Goal: Communication & Community: Answer question/provide support

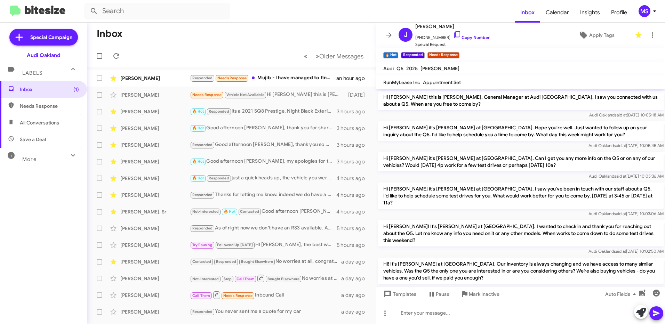
scroll to position [474, 0]
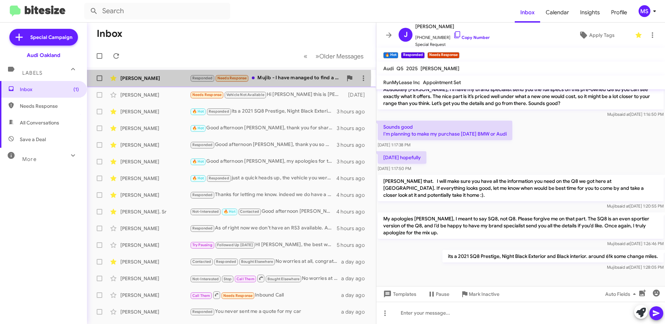
click at [169, 77] on div "[PERSON_NAME]" at bounding box center [155, 78] width 70 height 7
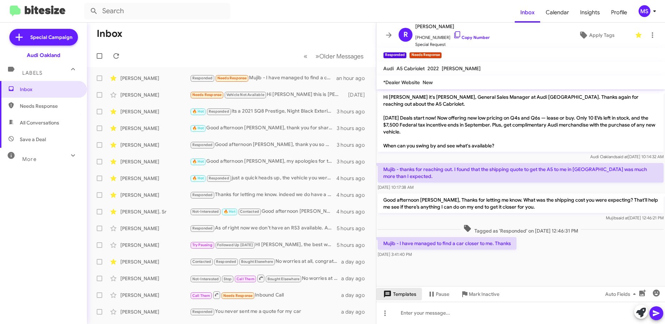
click at [413, 294] on span "Templates" at bounding box center [399, 294] width 34 height 13
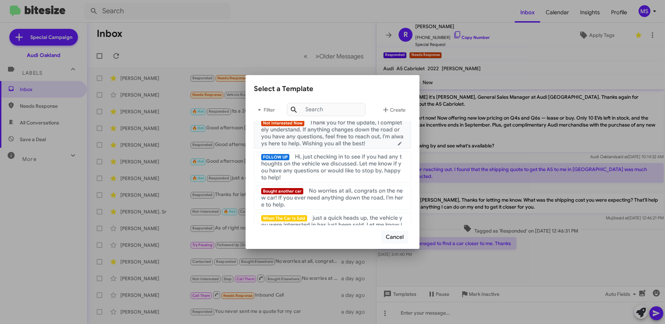
scroll to position [104, 0]
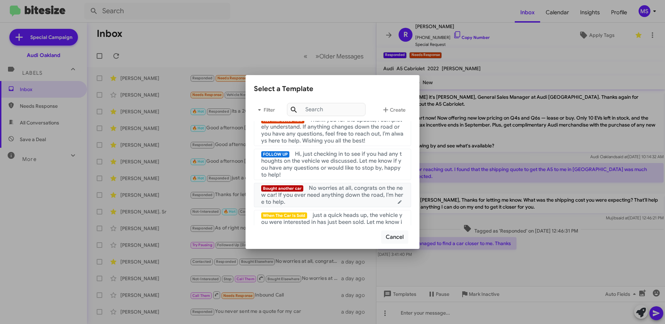
click at [339, 196] on span "No worries at all, congrats on the new car! If you ever need anything down the …" at bounding box center [332, 195] width 142 height 21
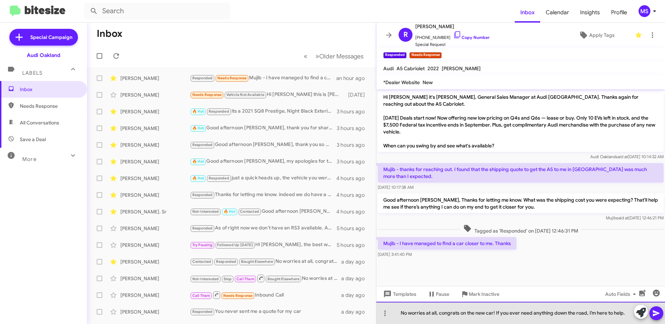
click at [399, 314] on div "No worries at all, congrats on the new car! If you ever need anything down the …" at bounding box center [521, 313] width 289 height 22
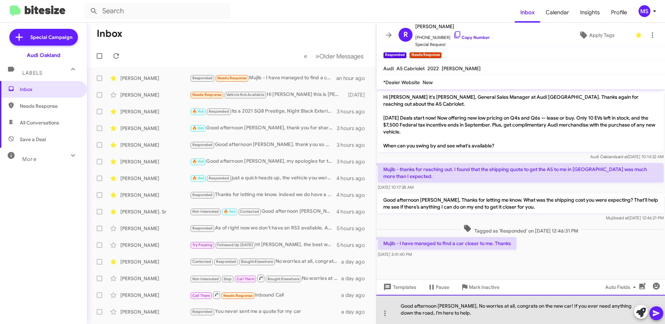
click at [451, 318] on div "Good afternoon Rahul, No worries at all, congrats on the new car! If you ever n…" at bounding box center [521, 309] width 289 height 29
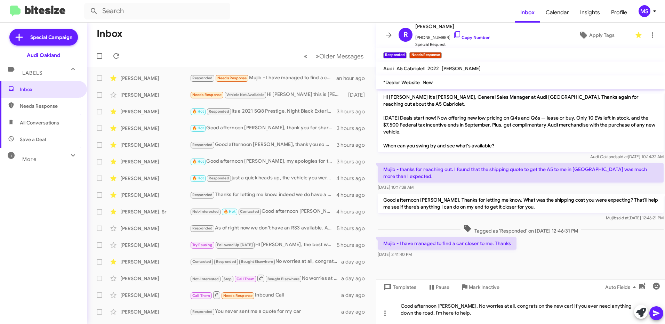
click at [656, 314] on icon at bounding box center [656, 314] width 7 height 6
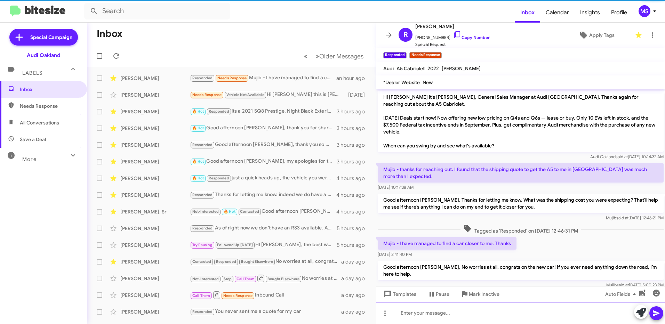
scroll to position [7, 0]
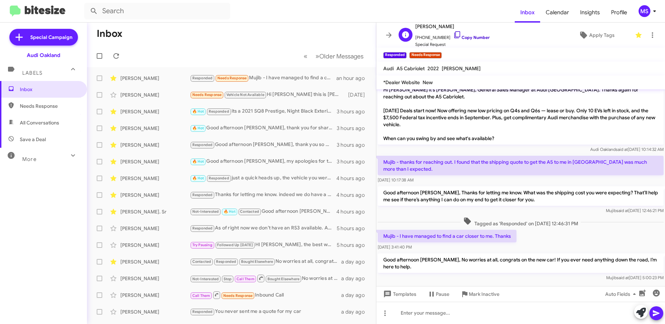
click at [477, 35] on link "Copy Number" at bounding box center [471, 37] width 37 height 5
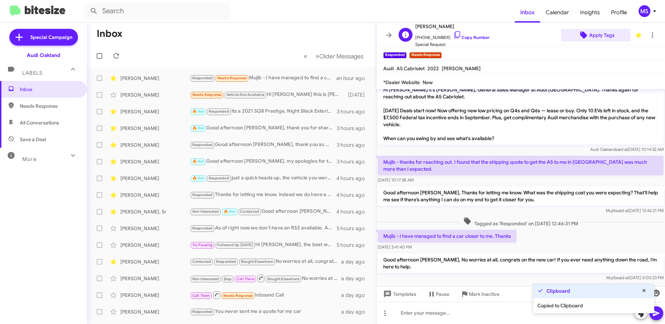
click at [580, 35] on icon at bounding box center [583, 35] width 7 height 7
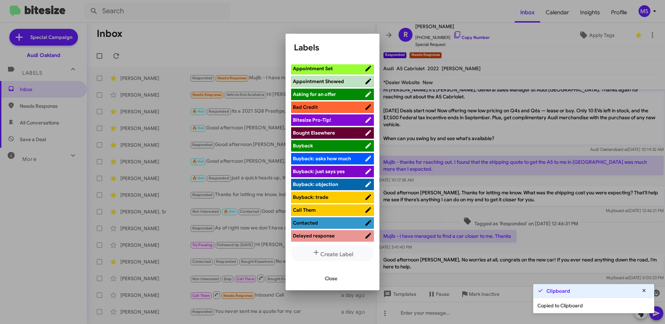
scroll to position [0, 0]
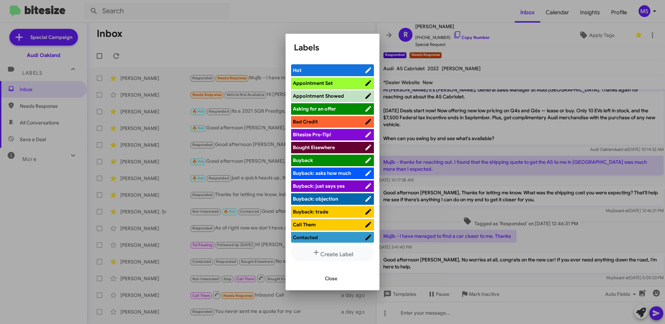
click at [343, 145] on span "Bought Elsewhere" at bounding box center [329, 147] width 72 height 7
click at [334, 279] on span "Close" at bounding box center [331, 278] width 13 height 13
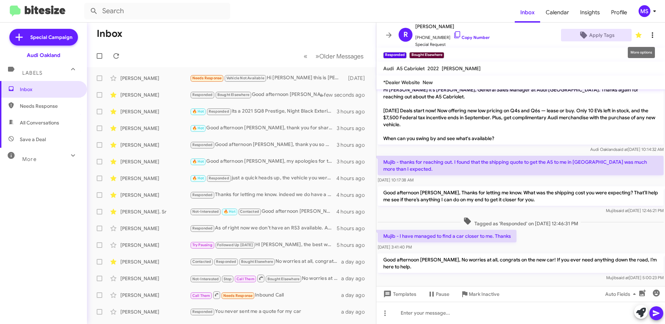
click at [649, 36] on icon at bounding box center [653, 35] width 8 height 8
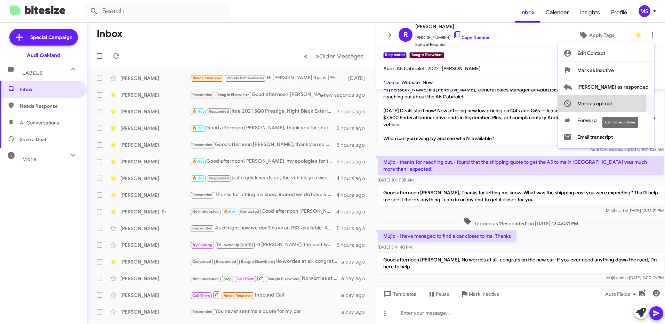
click at [613, 104] on span "Mark as opt out" at bounding box center [595, 103] width 35 height 17
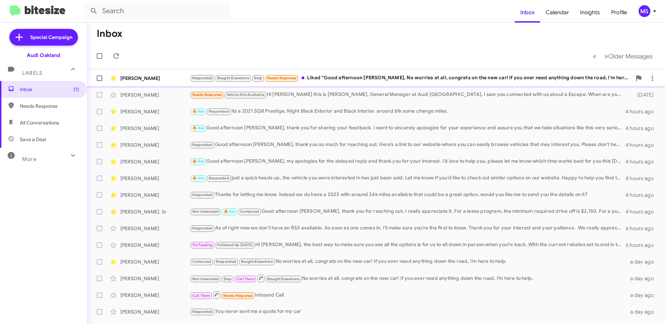
click at [164, 75] on div "[PERSON_NAME]" at bounding box center [155, 78] width 70 height 7
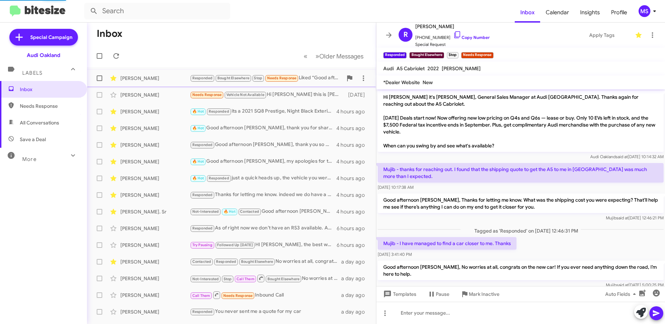
scroll to position [55, 0]
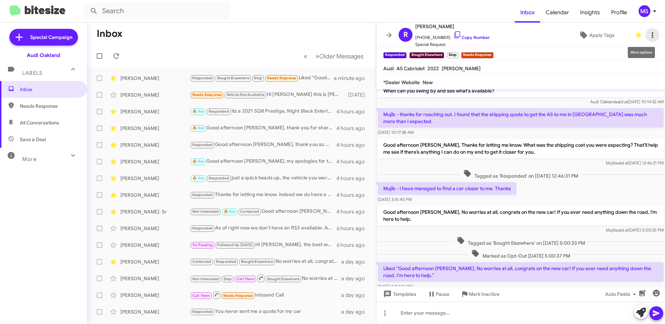
click at [649, 37] on icon at bounding box center [653, 35] width 8 height 8
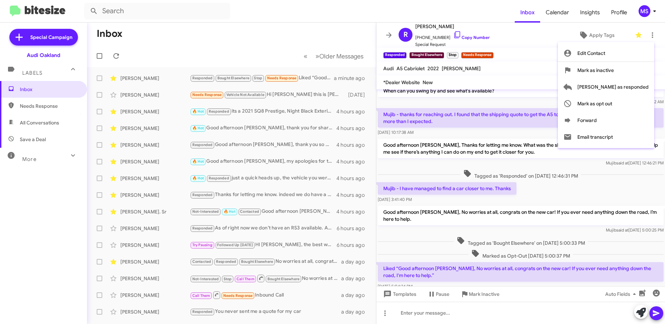
click at [537, 50] on div at bounding box center [332, 162] width 665 height 324
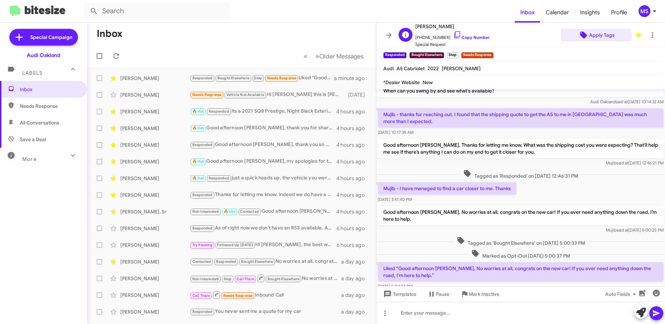
click at [595, 34] on span "Apply Tags" at bounding box center [602, 35] width 25 height 13
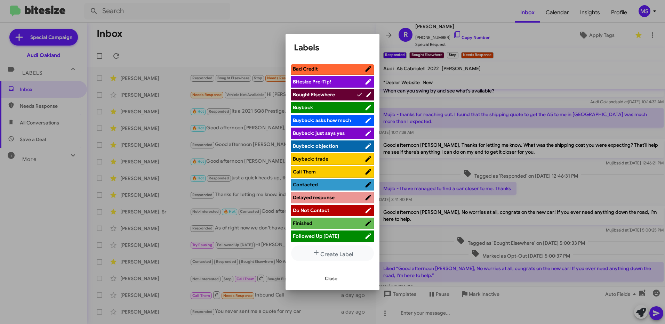
scroll to position [104, 0]
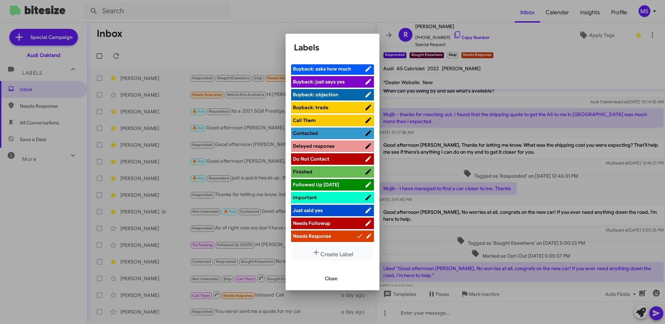
click at [336, 157] on span "Do Not Contact" at bounding box center [329, 159] width 72 height 7
click at [332, 281] on span "Close" at bounding box center [331, 278] width 13 height 13
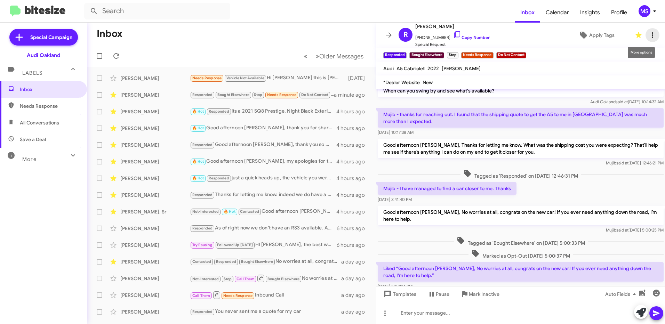
click at [649, 38] on icon at bounding box center [653, 35] width 8 height 8
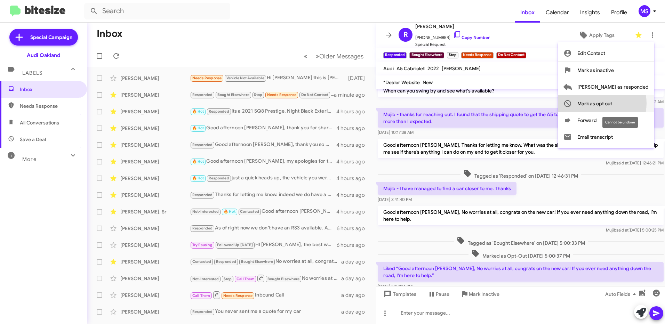
click at [613, 103] on span "Mark as opt out" at bounding box center [595, 103] width 35 height 17
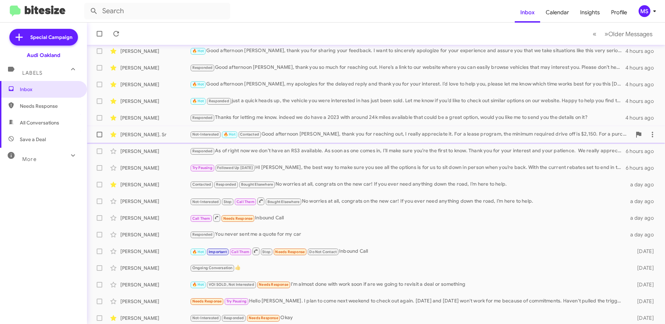
scroll to position [63, 0]
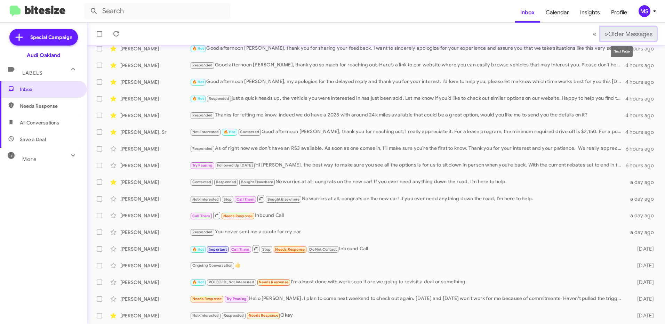
click at [611, 38] on button "» Next Older Messages" at bounding box center [629, 34] width 56 height 14
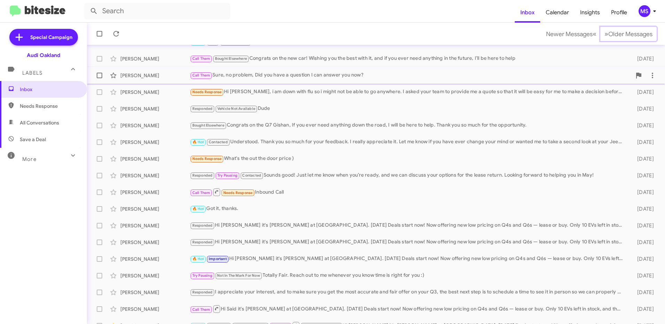
scroll to position [80, 0]
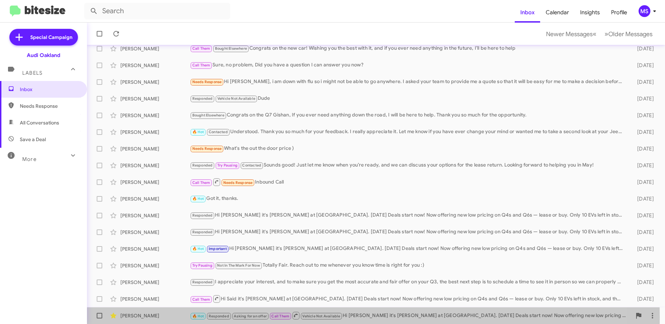
click at [157, 318] on div "[PERSON_NAME]" at bounding box center [155, 316] width 70 height 7
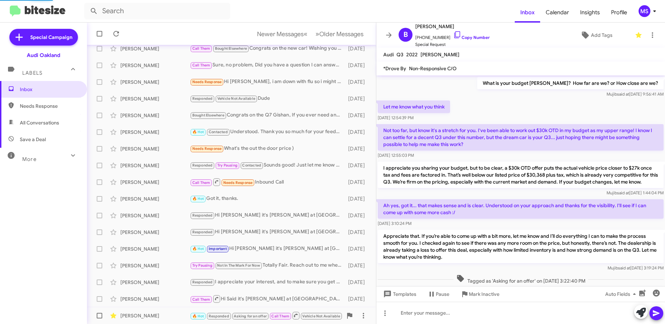
scroll to position [379, 0]
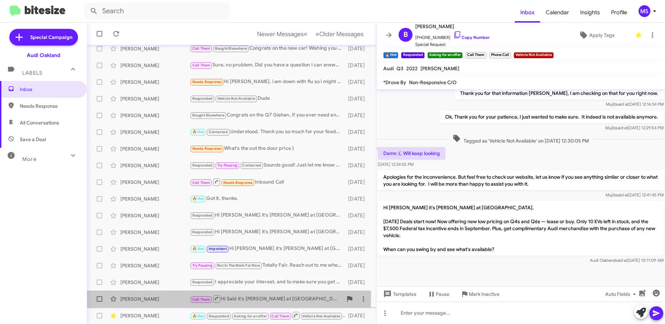
click at [170, 297] on div "[PERSON_NAME]" at bounding box center [155, 299] width 70 height 7
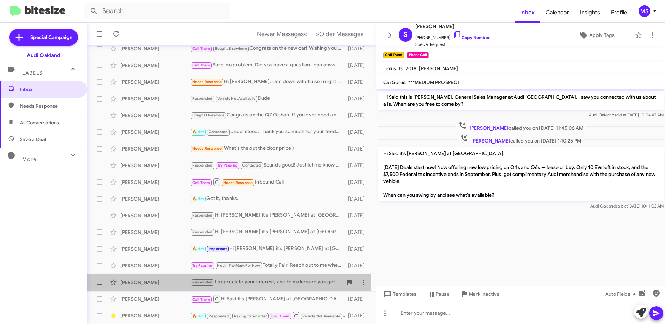
click at [167, 283] on div "[PERSON_NAME]" at bounding box center [155, 282] width 70 height 7
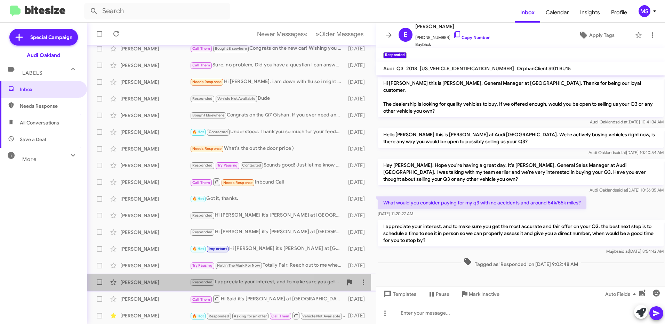
click at [166, 284] on div "[PERSON_NAME]" at bounding box center [155, 282] width 70 height 7
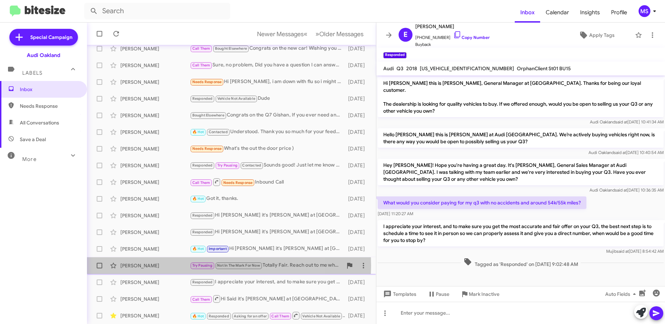
click at [171, 266] on div "[PERSON_NAME]" at bounding box center [155, 265] width 70 height 7
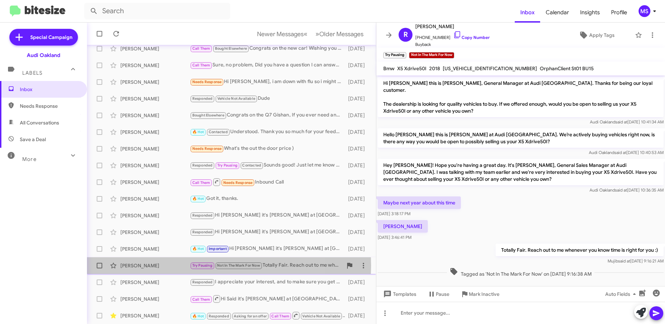
click at [171, 266] on div "[PERSON_NAME]" at bounding box center [155, 265] width 70 height 7
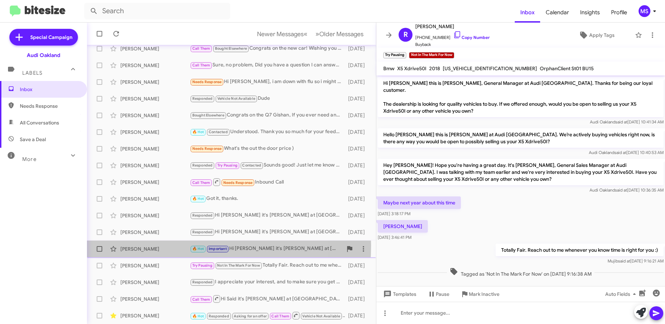
click at [173, 246] on div "[PERSON_NAME]" at bounding box center [155, 249] width 70 height 7
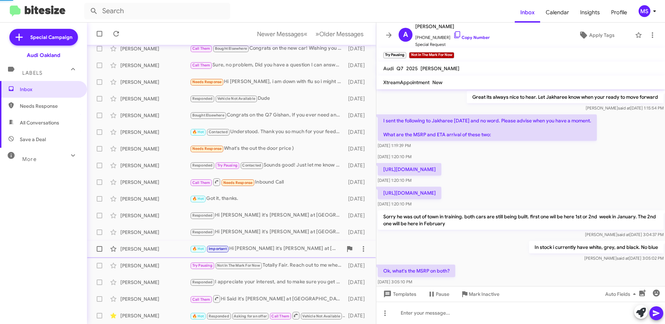
scroll to position [466, 0]
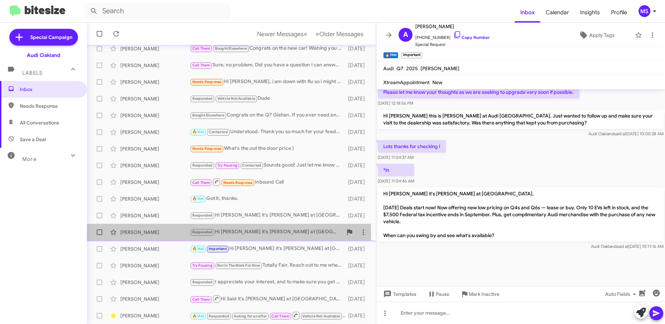
click at [169, 234] on div "[PERSON_NAME]" at bounding box center [155, 232] width 70 height 7
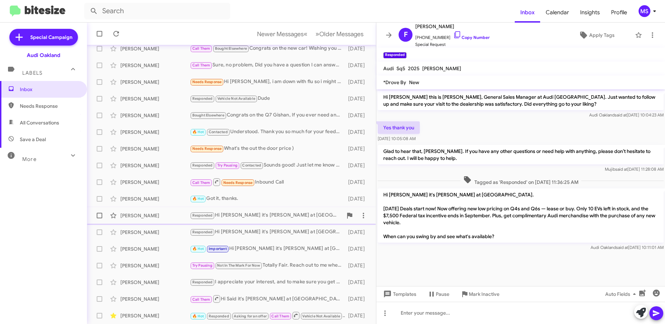
click at [164, 218] on div "[PERSON_NAME]" at bounding box center [155, 215] width 70 height 7
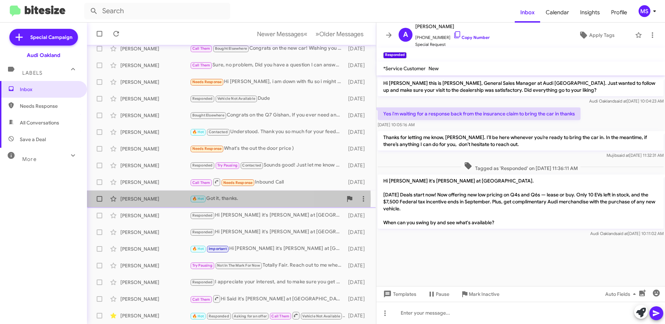
click at [166, 199] on div "[PERSON_NAME]" at bounding box center [155, 199] width 70 height 7
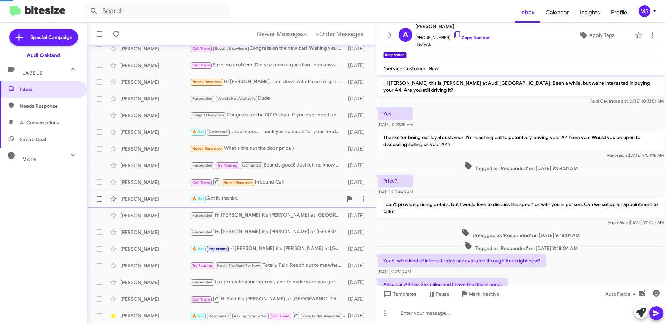
scroll to position [270, 0]
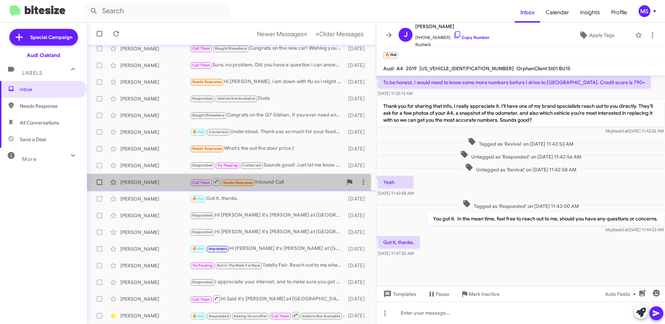
click at [167, 183] on div "[PERSON_NAME]" at bounding box center [155, 182] width 70 height 7
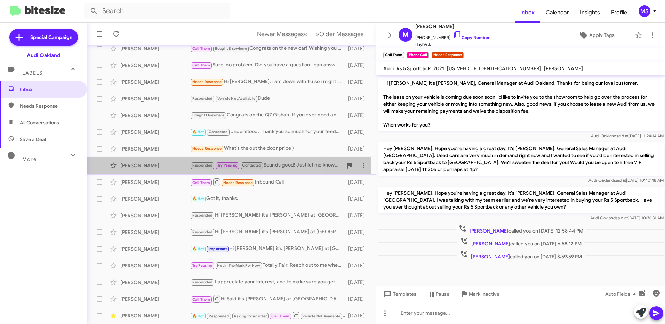
click at [171, 164] on div "[PERSON_NAME]" at bounding box center [155, 165] width 70 height 7
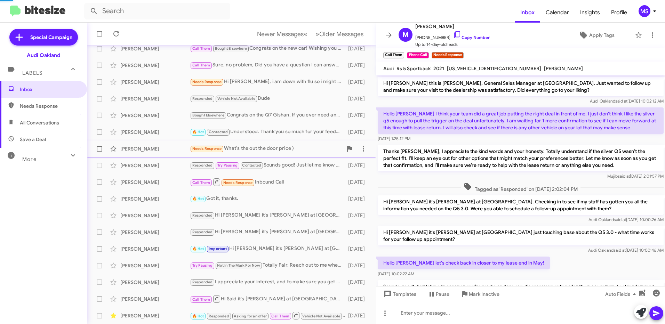
scroll to position [52, 0]
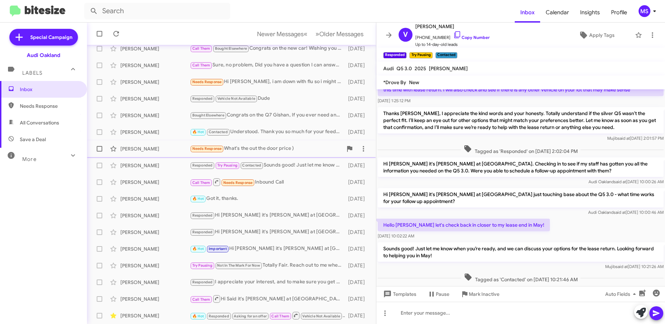
click at [172, 151] on div "[PERSON_NAME]" at bounding box center [155, 148] width 70 height 7
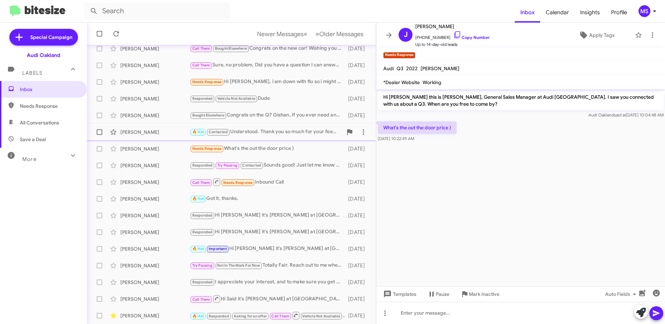
click at [168, 134] on div "[PERSON_NAME]" at bounding box center [155, 132] width 70 height 7
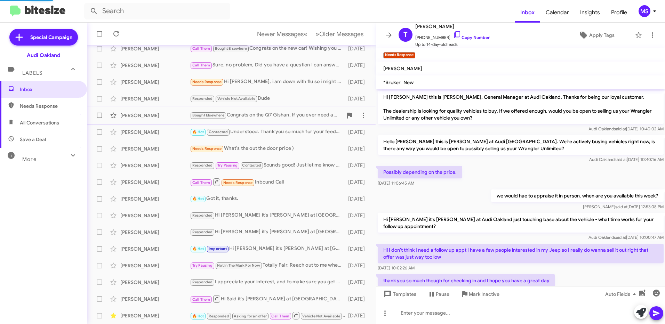
scroll to position [70, 0]
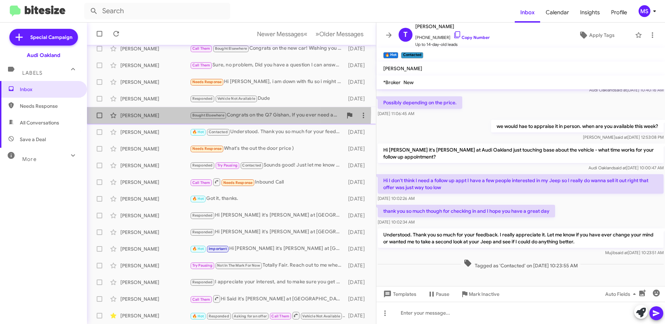
click at [169, 112] on div "[PERSON_NAME]" at bounding box center [155, 115] width 70 height 7
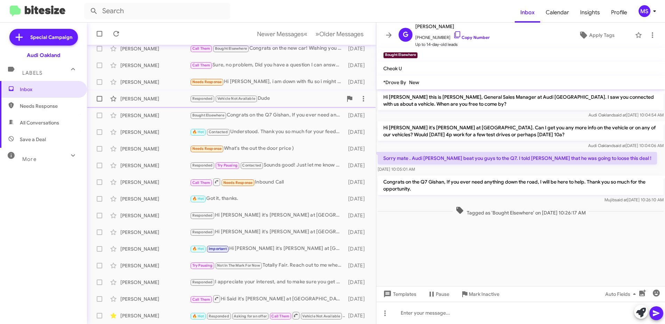
click at [168, 98] on div "[PERSON_NAME]" at bounding box center [155, 98] width 70 height 7
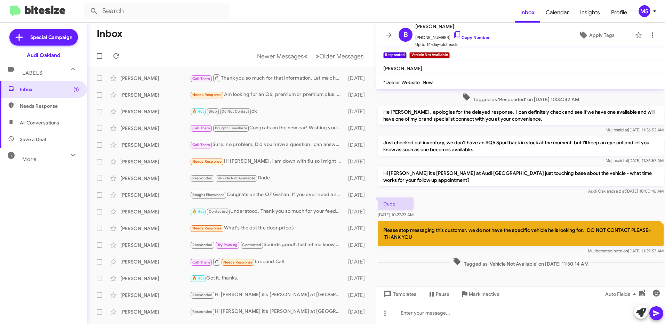
scroll to position [76, 0]
click at [54, 95] on span "Inbox (1)" at bounding box center [43, 89] width 87 height 17
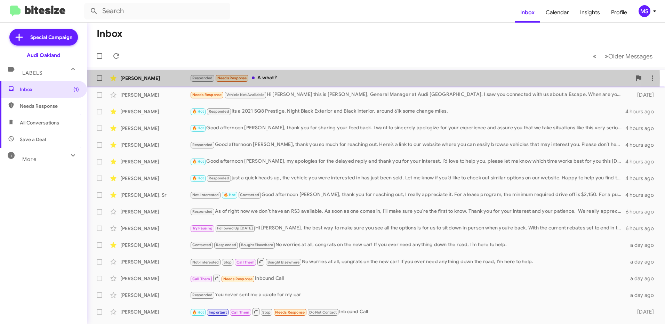
click at [164, 78] on div "[PERSON_NAME]" at bounding box center [155, 78] width 70 height 7
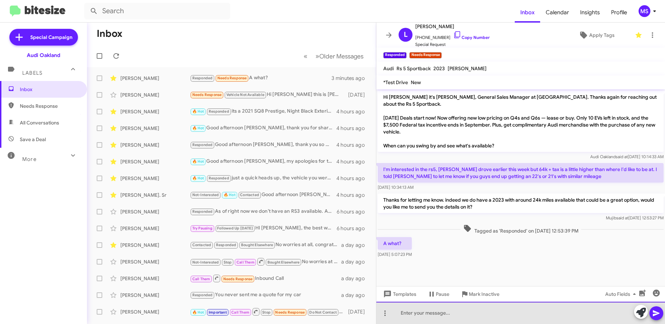
click at [426, 313] on div at bounding box center [521, 313] width 289 height 22
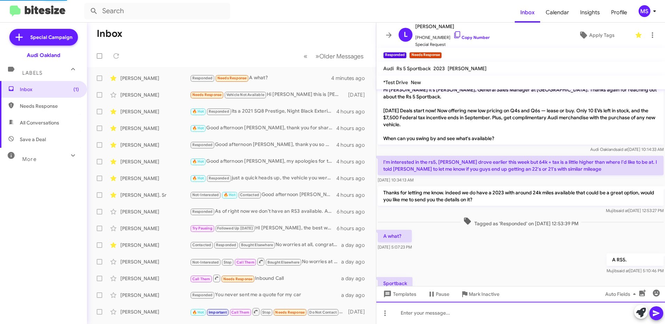
scroll to position [58, 0]
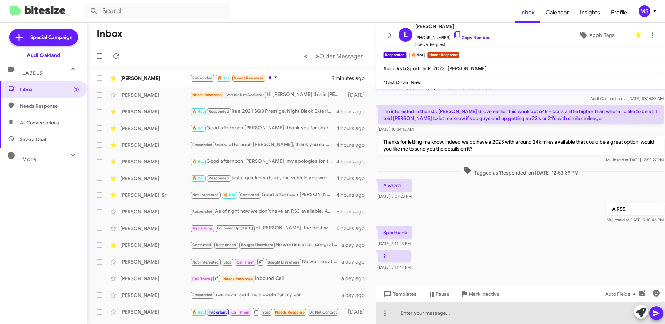
click at [439, 314] on div at bounding box center [521, 313] width 289 height 22
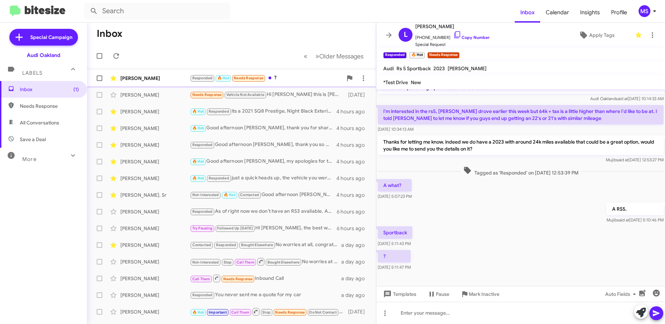
click at [149, 78] on div "[PERSON_NAME]" at bounding box center [155, 78] width 70 height 7
click at [469, 37] on link "Copy Number" at bounding box center [471, 37] width 37 height 5
click at [464, 310] on div at bounding box center [521, 313] width 289 height 22
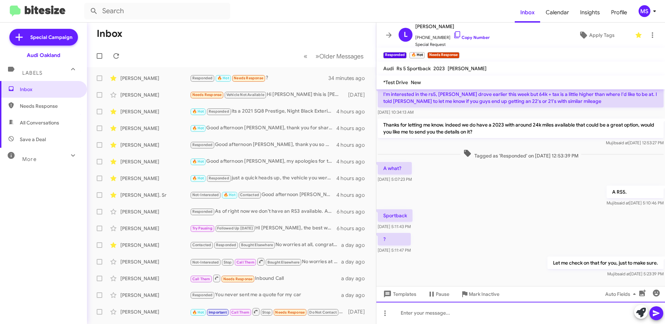
scroll to position [84, 0]
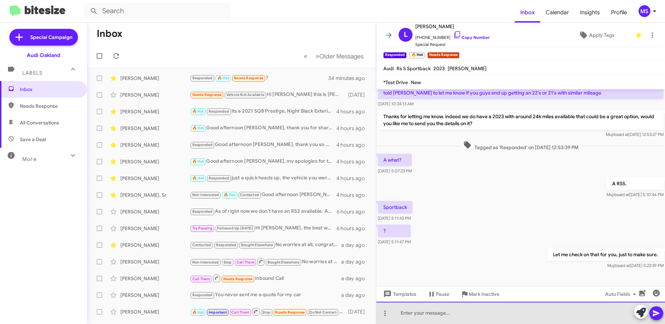
click at [500, 309] on div at bounding box center [521, 313] width 289 height 22
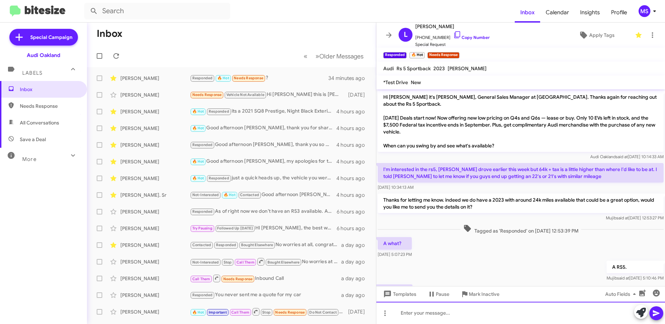
scroll to position [109, 0]
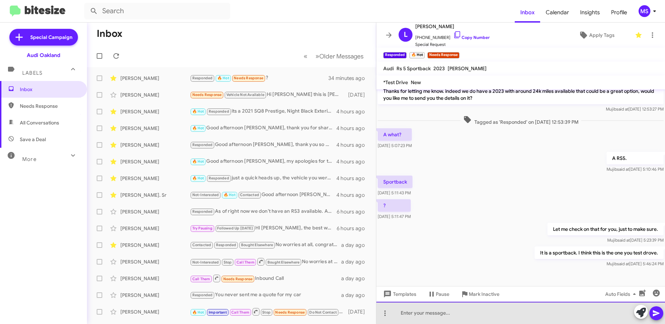
click at [552, 308] on div at bounding box center [521, 313] width 289 height 22
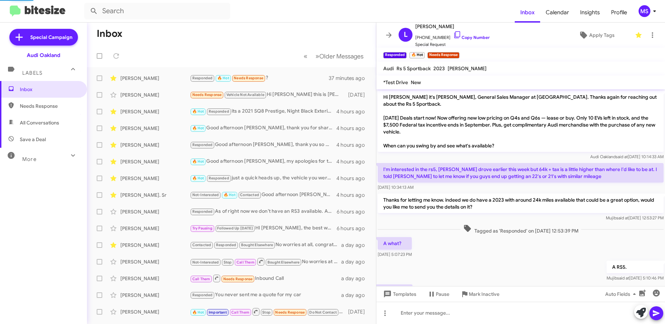
scroll to position [167, 0]
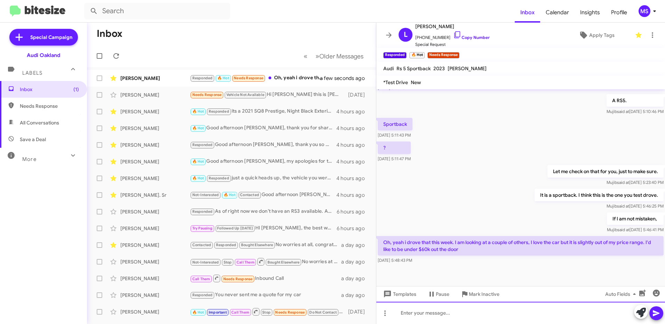
click at [474, 308] on div at bounding box center [521, 313] width 289 height 22
